Goal: Subscribe to service/newsletter

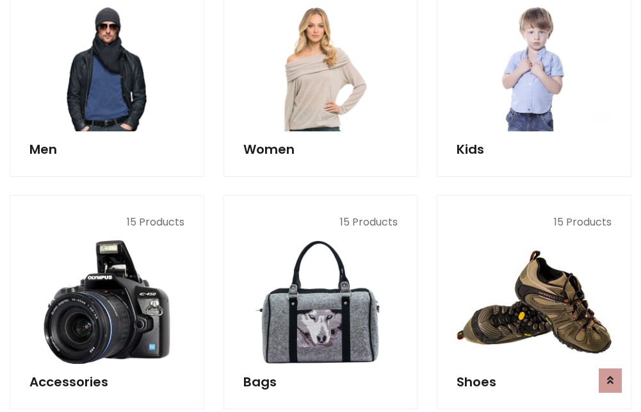
scroll to position [929, 0]
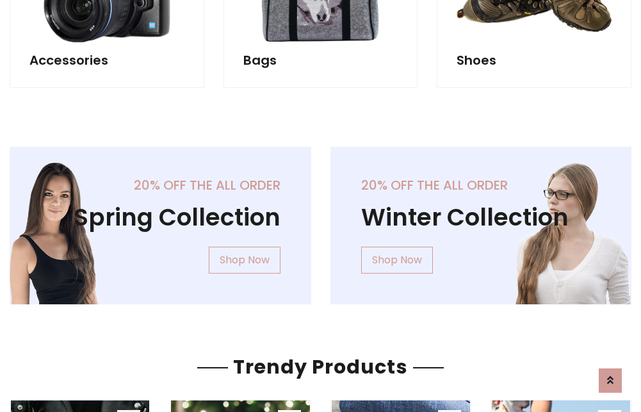
click at [321, 220] on div "20% off the all order Winter Collection Shop Now" at bounding box center [481, 236] width 321 height 178
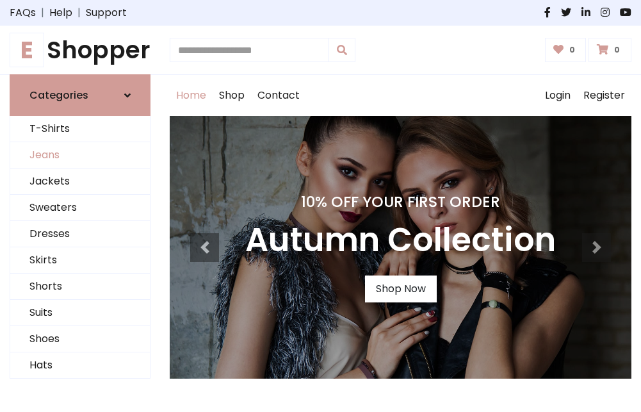
click at [80, 156] on link "Jeans" at bounding box center [80, 155] width 140 height 26
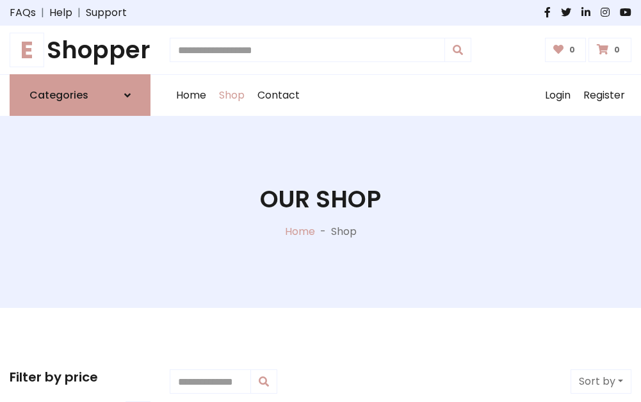
scroll to position [404, 0]
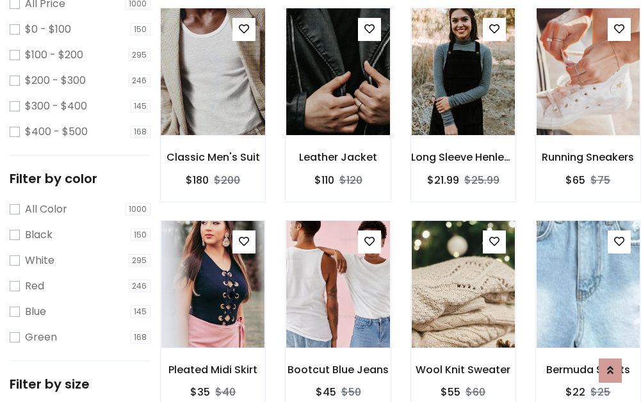
click at [213, 100] on img at bounding box center [213, 71] width 124 height 307
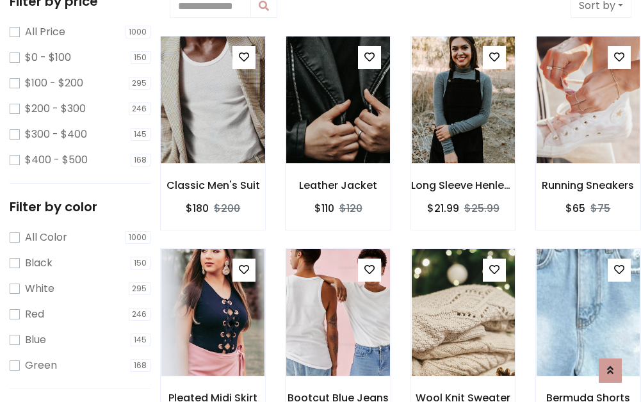
scroll to position [28, 0]
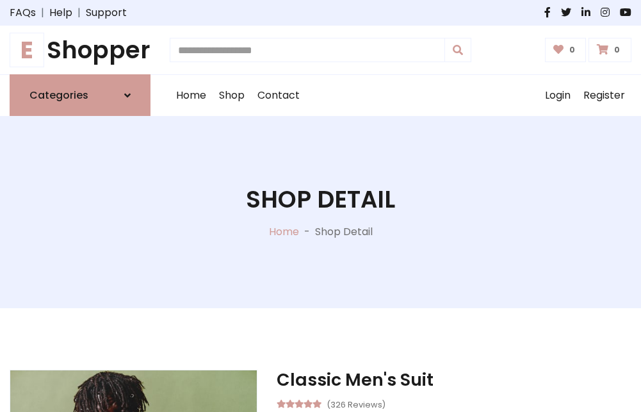
scroll to position [138, 0]
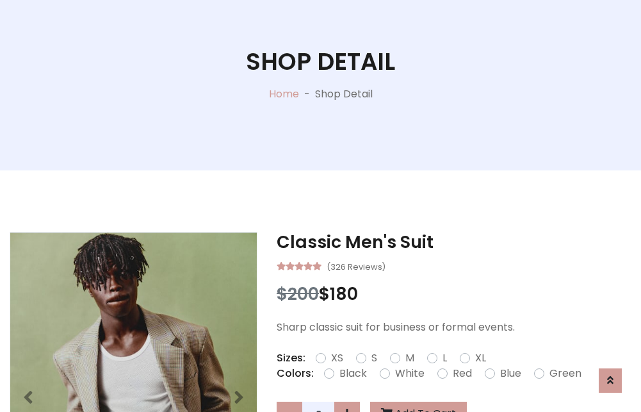
click at [460, 373] on label "Red" at bounding box center [462, 373] width 19 height 15
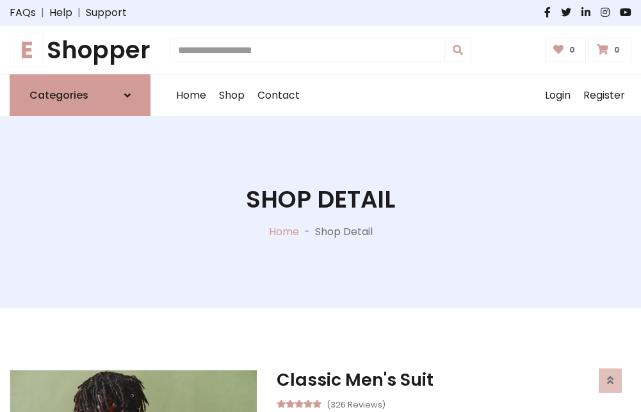
scroll to position [138, 0]
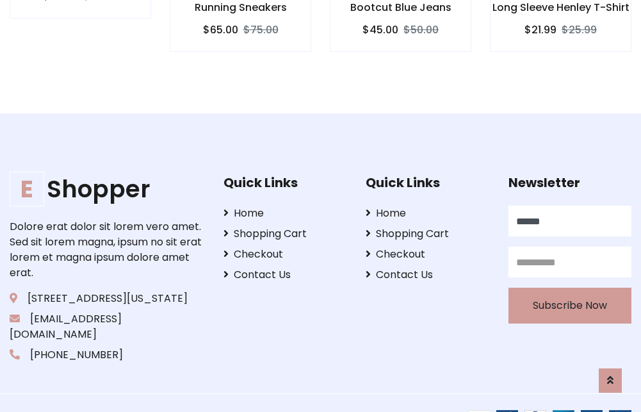
type input "******"
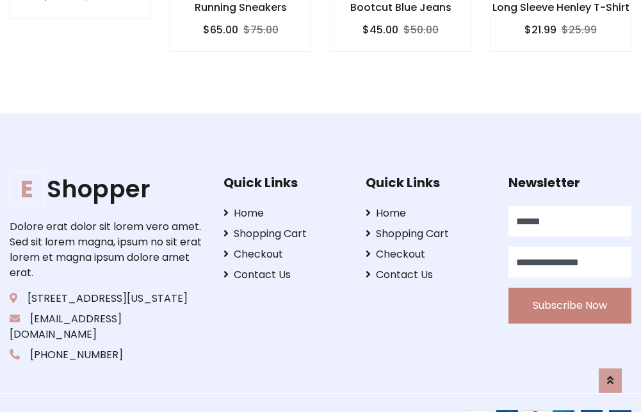
type input "**********"
click at [569, 290] on button "Subscribe Now" at bounding box center [569, 306] width 123 height 36
